Goal: Transaction & Acquisition: Purchase product/service

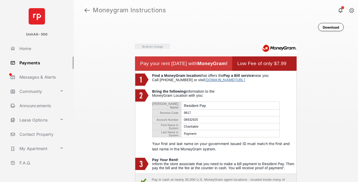
click at [87, 10] on link at bounding box center [86, 10] width 5 height 12
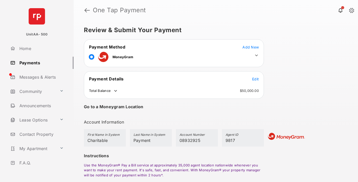
click at [255, 79] on span "Edit" at bounding box center [255, 79] width 7 height 4
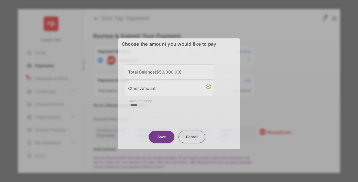
type input "****"
click at [161, 136] on button "Save" at bounding box center [162, 137] width 26 height 12
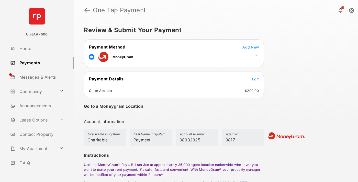
click at [256, 55] on icon at bounding box center [256, 55] width 5 height 5
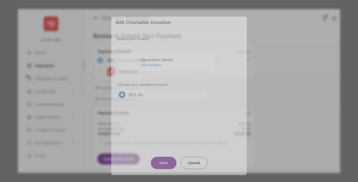
click at [177, 60] on div "Operation Smile" at bounding box center [177, 59] width 73 height 5
click at [163, 160] on button "Save" at bounding box center [164, 163] width 26 height 12
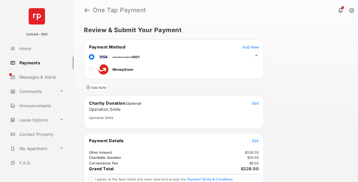
click at [255, 141] on span "Edit" at bounding box center [255, 141] width 7 height 4
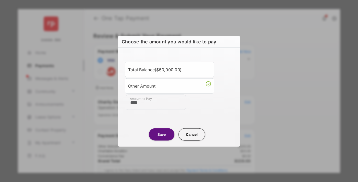
click at [161, 134] on button "Save" at bounding box center [162, 134] width 26 height 12
